Goal: Task Accomplishment & Management: Use online tool/utility

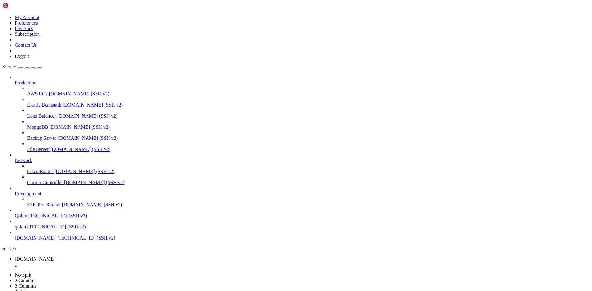
scroll to position [6, 1]
drag, startPoint x: 5, startPoint y: 443, endPoint x: 124, endPoint y: 452, distance: 120.0
drag, startPoint x: 5, startPoint y: 424, endPoint x: 106, endPoint y: 462, distance: 107.7
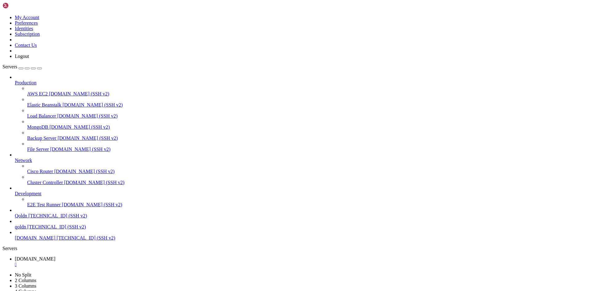
copy div "root @ Ubuntu-2204-jammy-amd64-base ~ # sudo -s nano /root/install_[DOMAIN_NAME…"
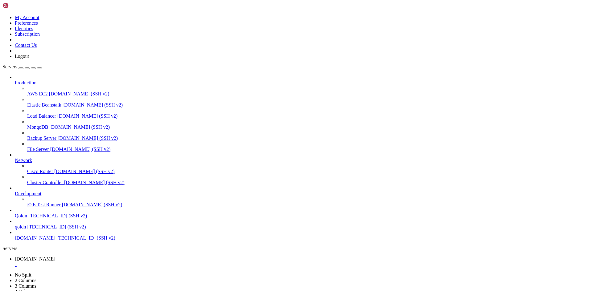
drag, startPoint x: 5, startPoint y: 576, endPoint x: 204, endPoint y: 591, distance: 200.1
copy div "root @ Ubuntu-2204-jammy-amd64-base ~ # chmod +x /root/install_[DOMAIN_NAME] DO…"
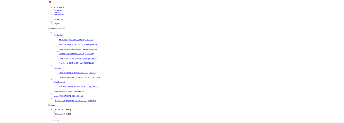
scroll to position [0, 0]
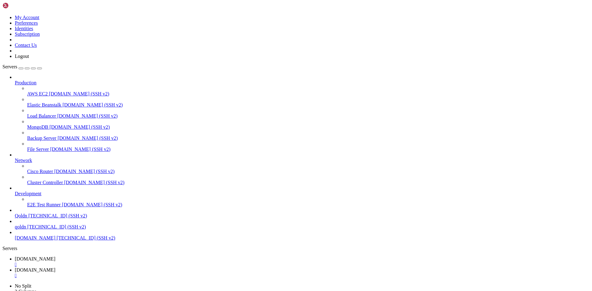
type input "/root"
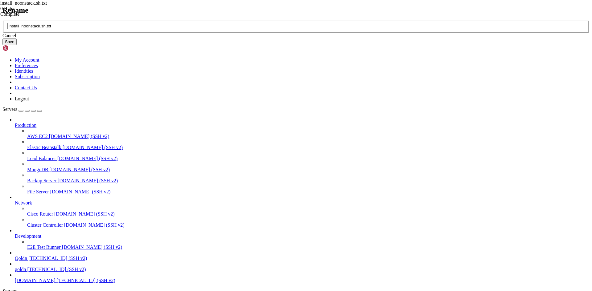
click at [62, 29] on input "install_noonstack.sh.txt" at bounding box center [34, 26] width 55 height 6
drag, startPoint x: 285, startPoint y: 143, endPoint x: 305, endPoint y: 144, distance: 20.1
click at [62, 29] on input "install_noonstack.sh.txt" at bounding box center [34, 26] width 55 height 6
type input "install_[DOMAIN_NAME]"
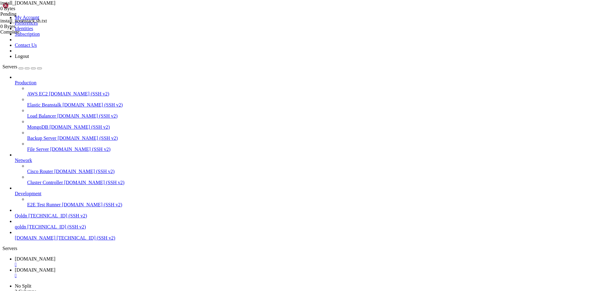
type input "/root/.cache"
drag, startPoint x: 348, startPoint y: 85, endPoint x: 310, endPoint y: 88, distance: 38.0
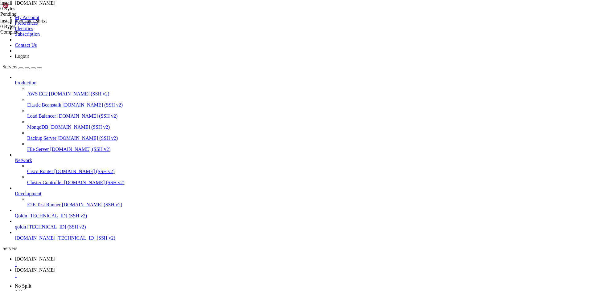
click at [150, 273] on div "" at bounding box center [302, 276] width 575 height 6
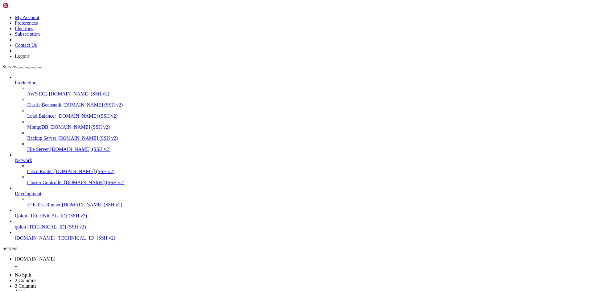
type input "/root"
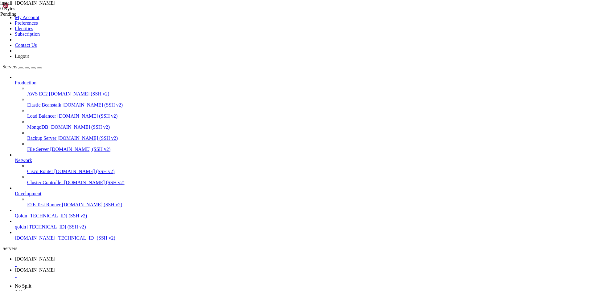
click at [153, 273] on div "" at bounding box center [302, 276] width 575 height 6
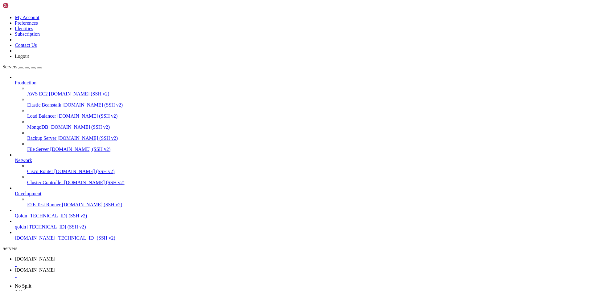
scroll to position [93, 0]
type input "/root"
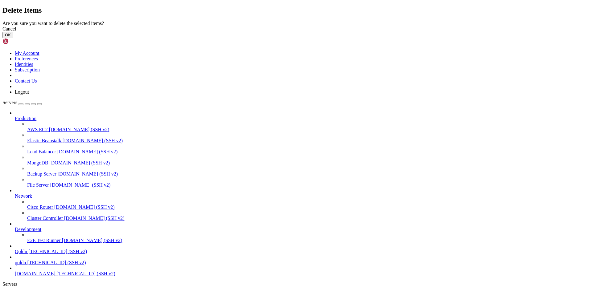
click at [13, 38] on button "OK" at bounding box center [7, 35] width 11 height 6
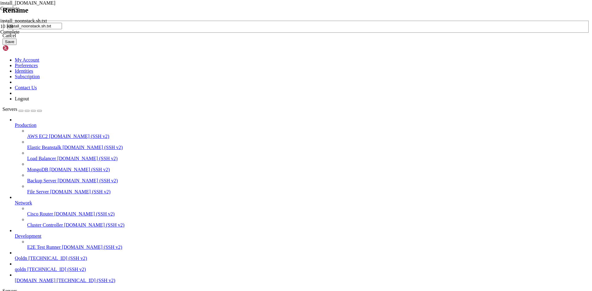
click at [62, 29] on input "install_noonstack.sh.txt" at bounding box center [34, 26] width 55 height 6
type input "install_[DOMAIN_NAME]"
click at [17, 45] on button "Save" at bounding box center [9, 42] width 14 height 6
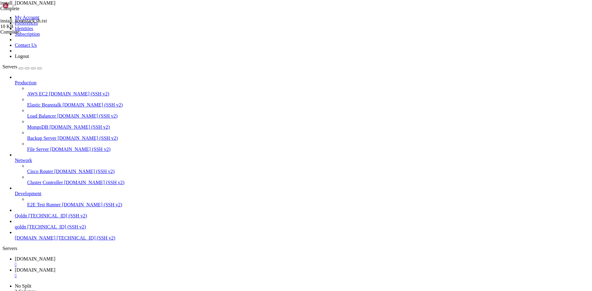
click at [56, 257] on span "[DOMAIN_NAME]" at bounding box center [35, 259] width 41 height 5
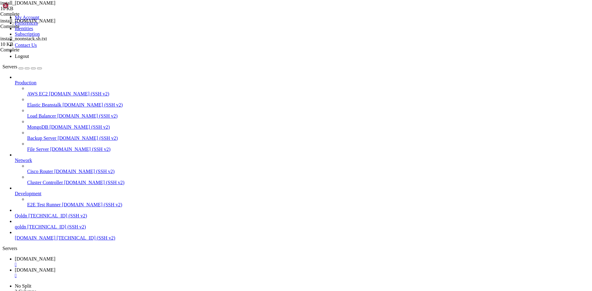
drag, startPoint x: 5, startPoint y: 576, endPoint x: 290, endPoint y: 618, distance: 288.3
click at [56, 268] on span "[DOMAIN_NAME]" at bounding box center [35, 270] width 41 height 5
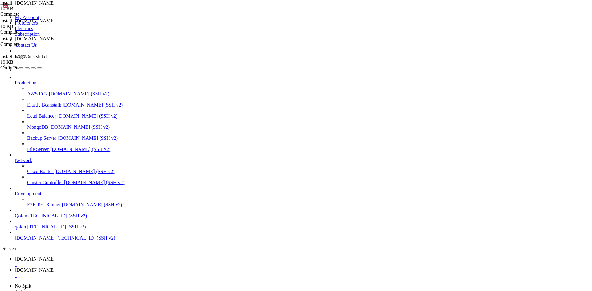
type textarea "BASH"
type textarea "chmod +x /root/install_[DOMAIN_NAME]"
click at [56, 257] on span "[DOMAIN_NAME]" at bounding box center [35, 259] width 41 height 5
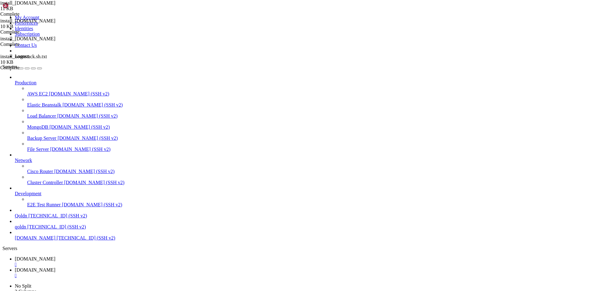
scroll to position [383, 0]
click at [56, 268] on span "[DOMAIN_NAME]" at bounding box center [35, 270] width 41 height 5
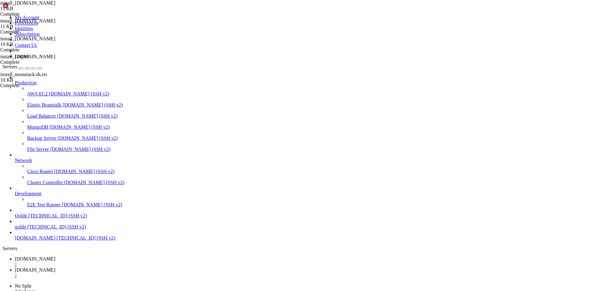
paste textarea "SCRIPT"
type textarea "SCRIPT"
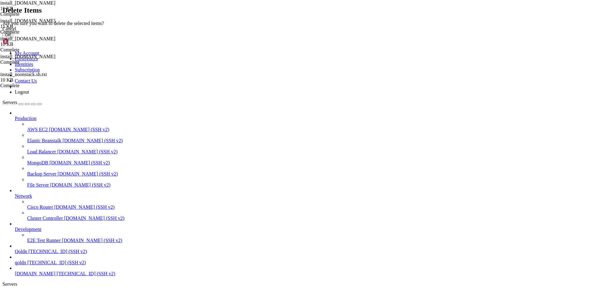
click at [13, 38] on button "OK" at bounding box center [7, 35] width 11 height 6
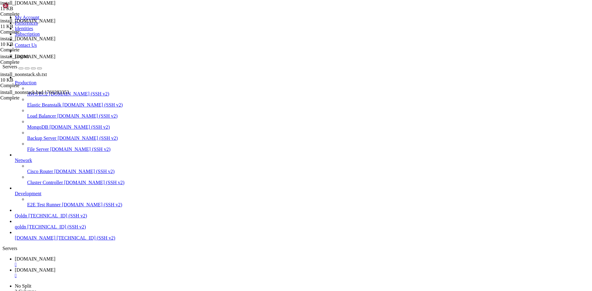
click at [56, 257] on span "[DOMAIN_NAME]" at bounding box center [35, 259] width 41 height 5
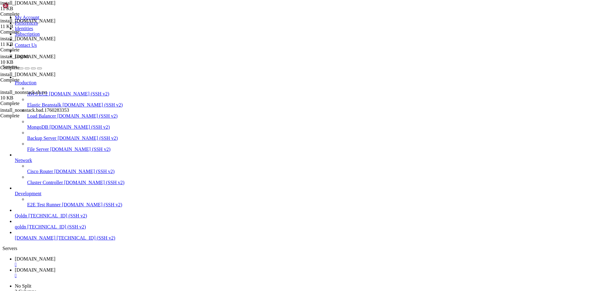
drag, startPoint x: 6, startPoint y: 603, endPoint x: 299, endPoint y: 620, distance: 294.1
copy div "root @ Ubuntu-2204-jammy-amd64-base ~ # chmod +x /root/install_[DOMAIN_NAME] ro…"
